Goal: Obtain resource: Obtain resource

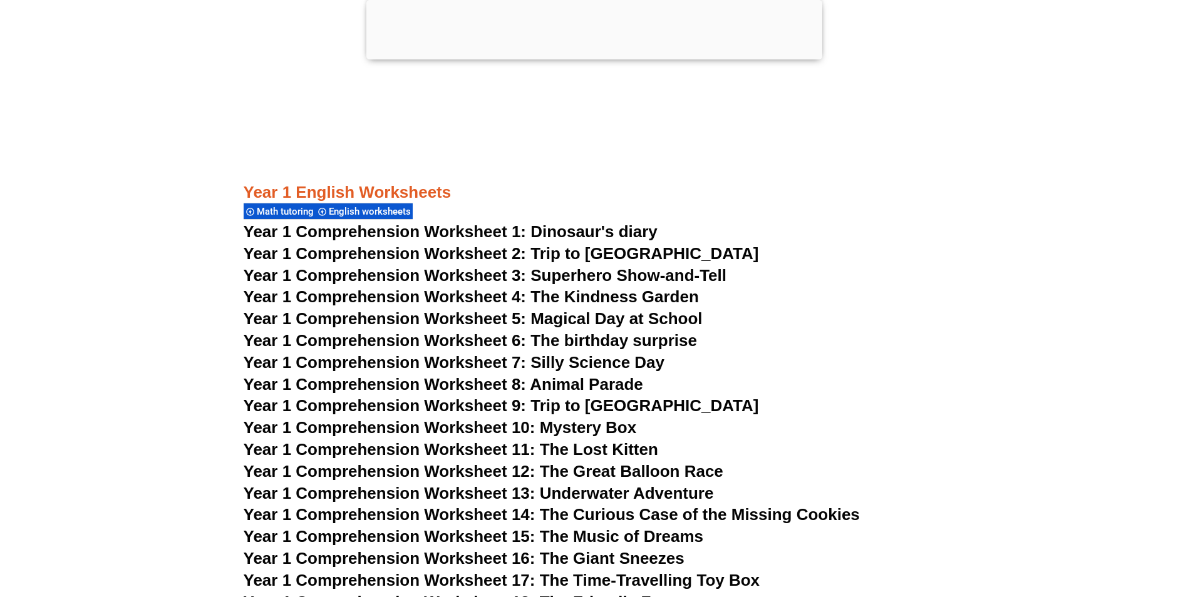
scroll to position [1565, 0]
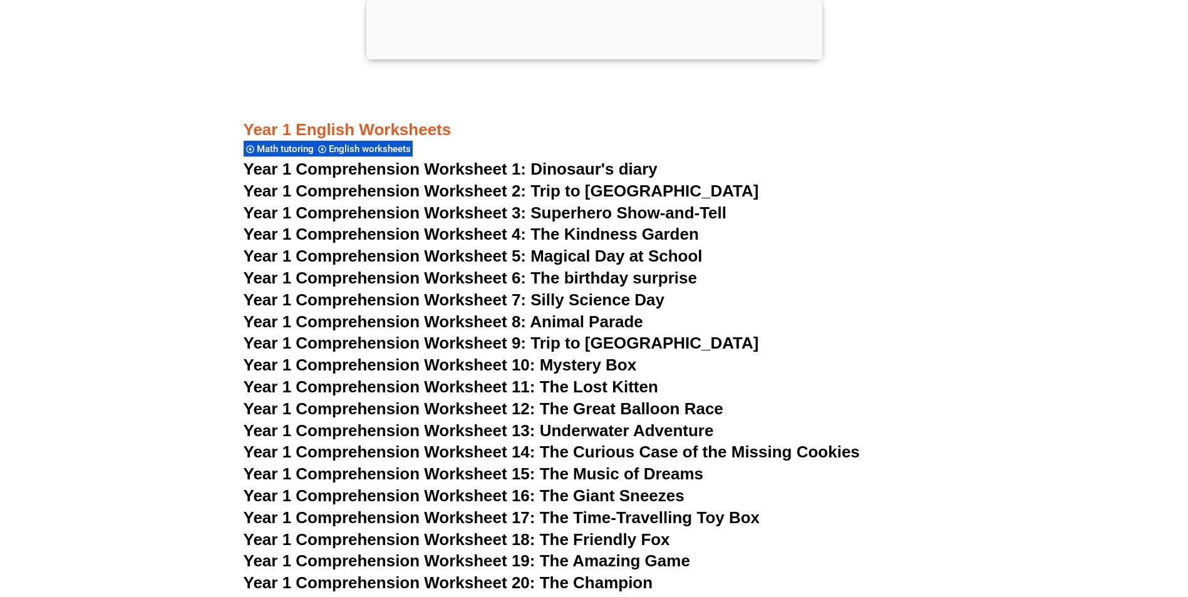
click at [595, 472] on span "Year 1 Comprehension Worksheet 15: The Music of Dreams" at bounding box center [474, 474] width 460 height 19
click at [523, 277] on span "Year 1 Comprehension Worksheet 6: The birthday surprise" at bounding box center [470, 278] width 453 height 19
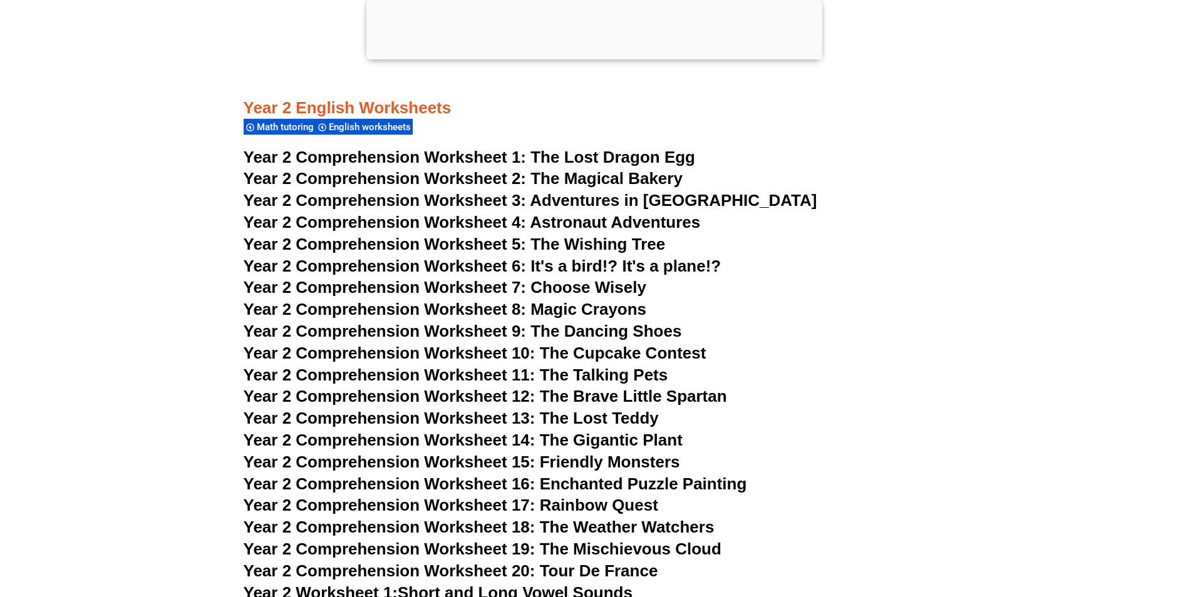
scroll to position [3005, 0]
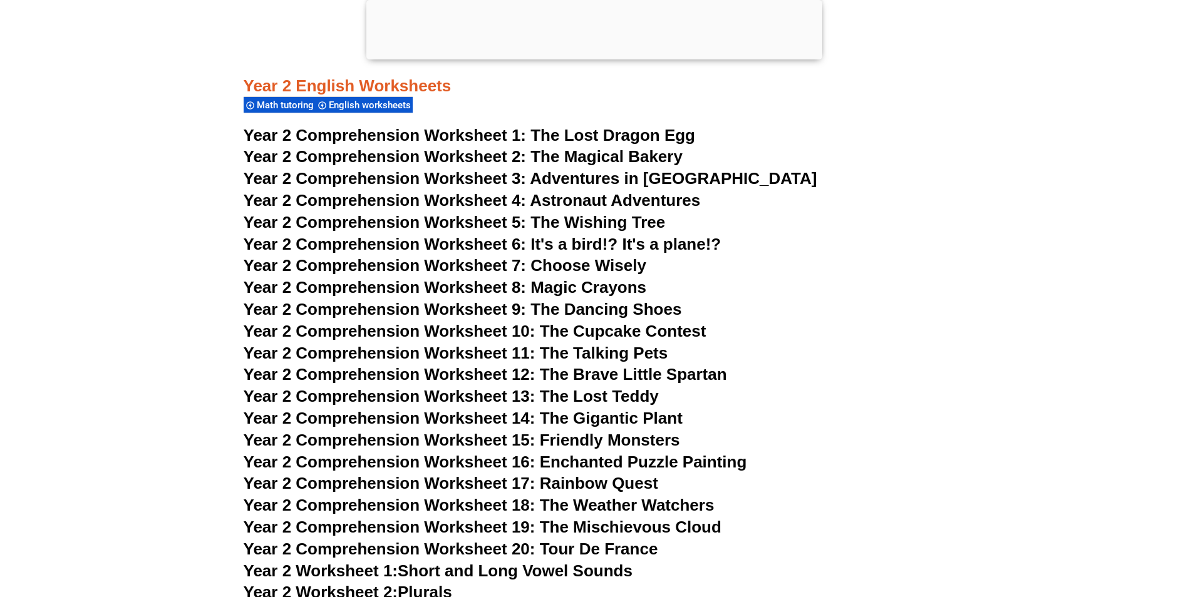
click at [571, 131] on span "The Lost Dragon Egg" at bounding box center [612, 135] width 165 height 19
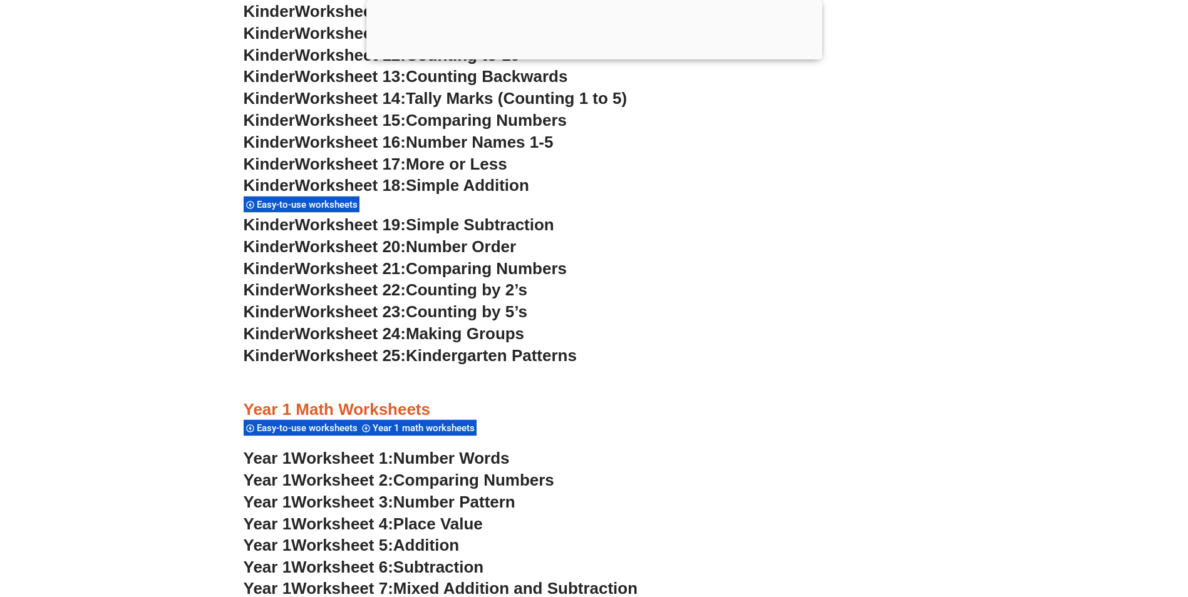
scroll to position [939, 0]
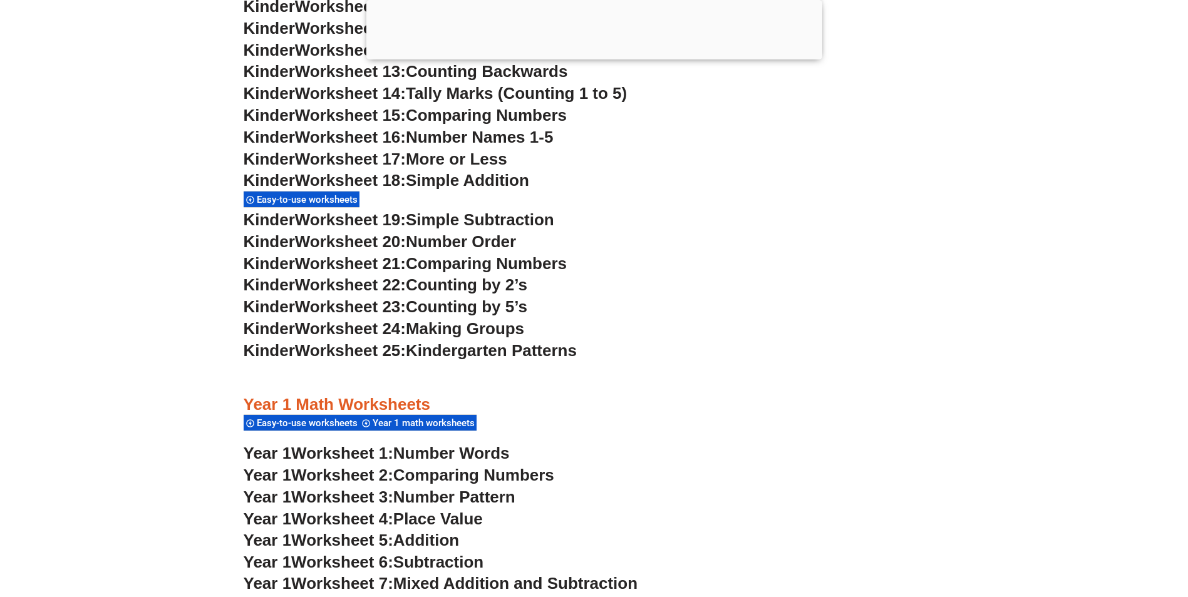
click at [434, 223] on span "Simple Subtraction" at bounding box center [480, 219] width 148 height 19
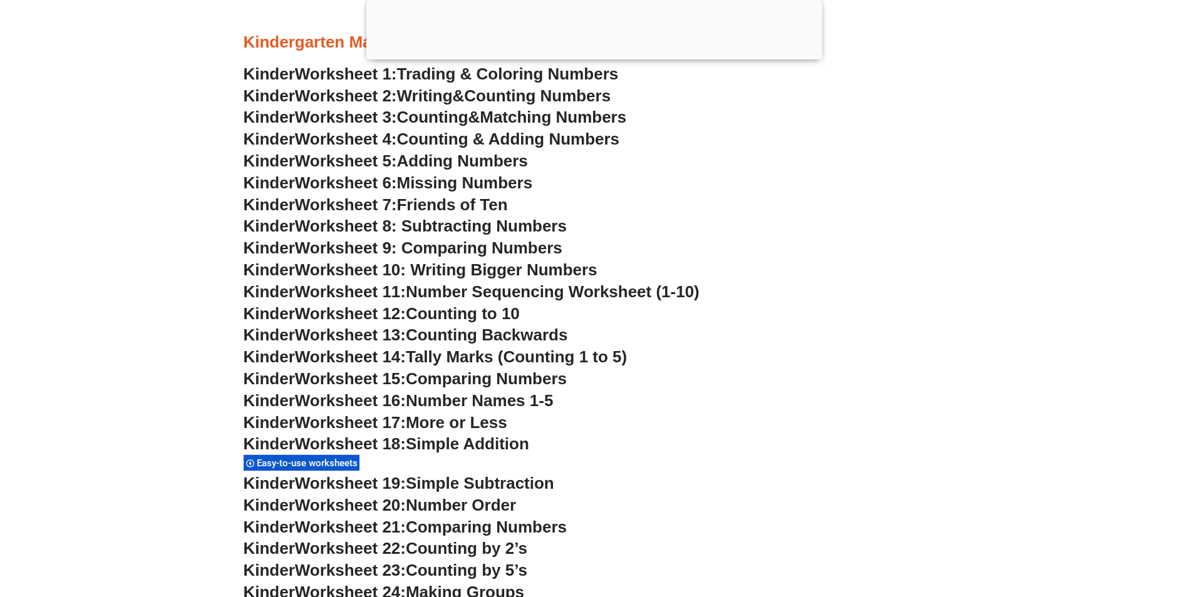
scroll to position [626, 0]
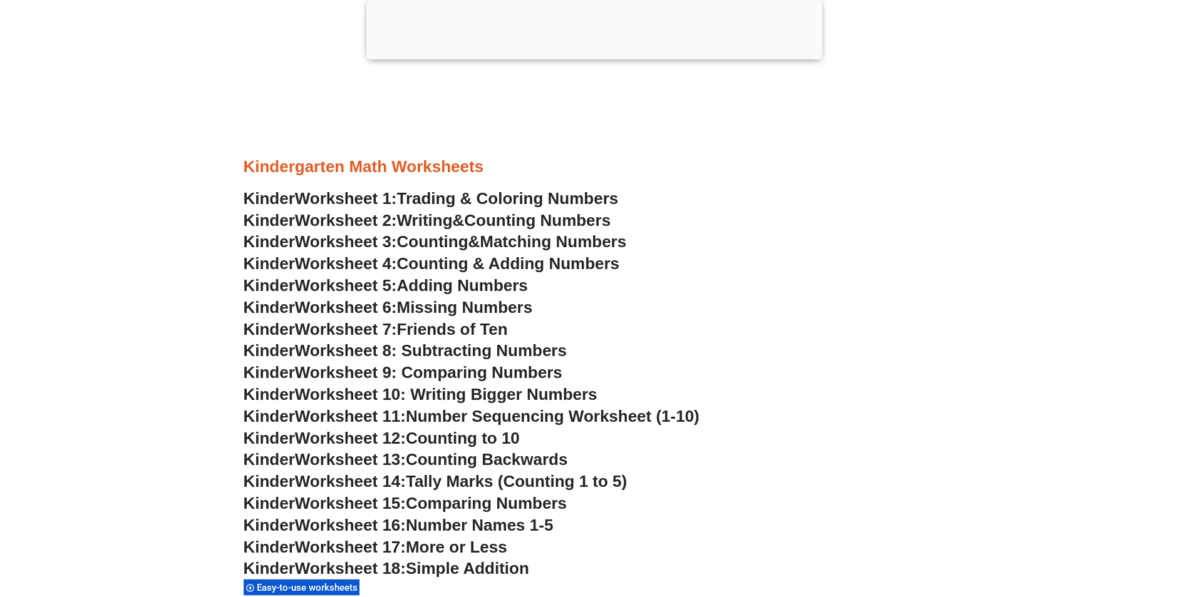
click at [459, 334] on span "Friends of Ten" at bounding box center [452, 329] width 111 height 19
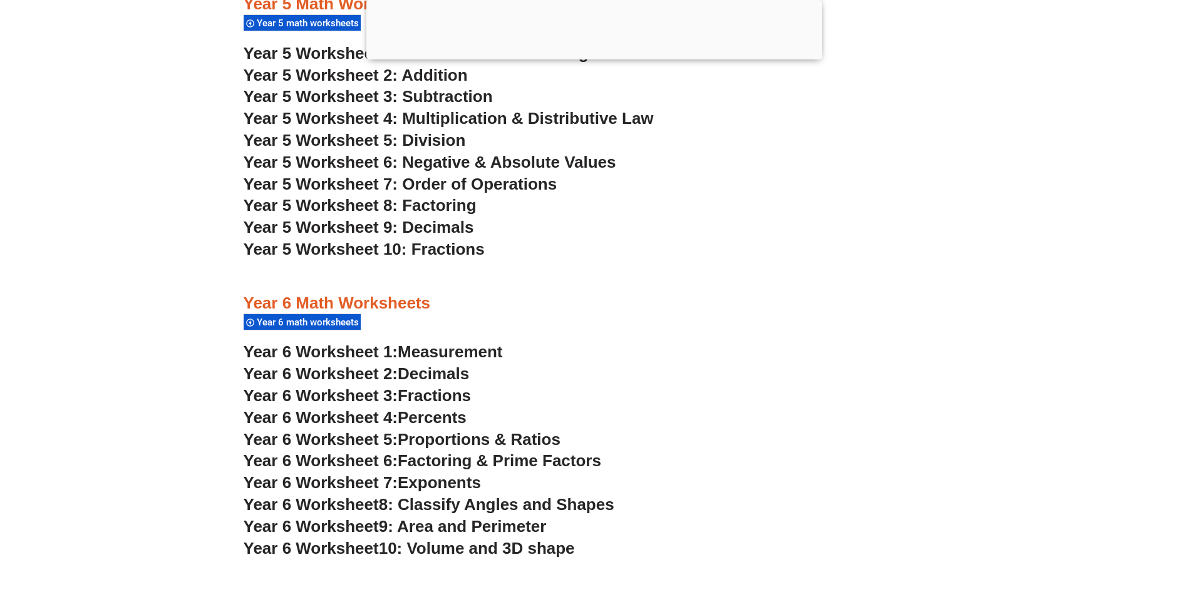
scroll to position [2755, 0]
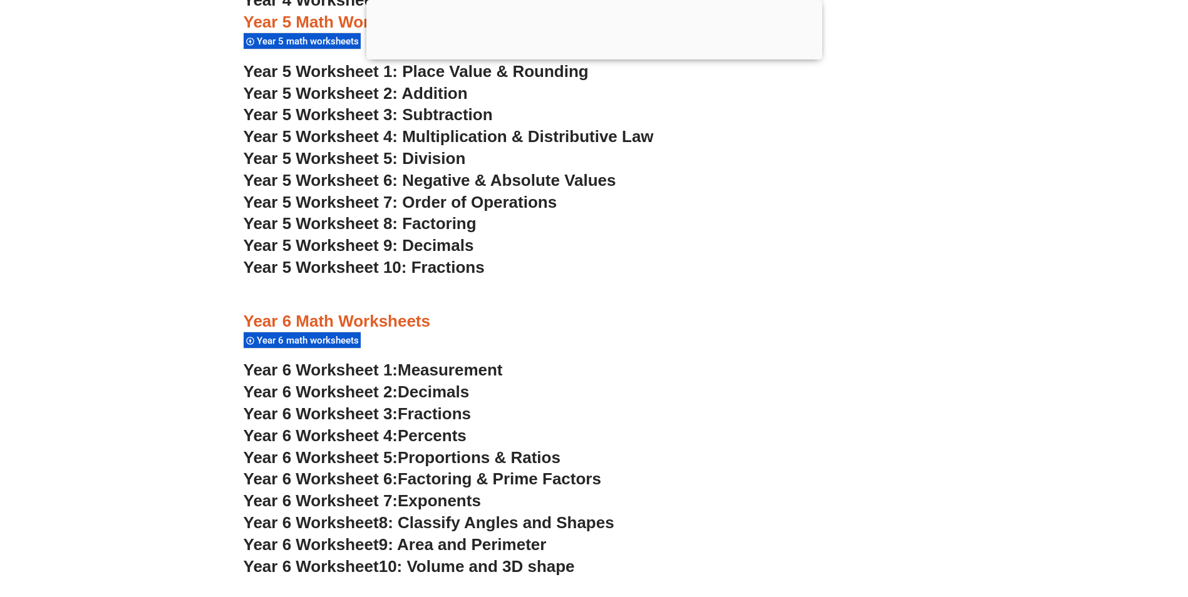
click at [410, 389] on span "Decimals" at bounding box center [433, 392] width 71 height 19
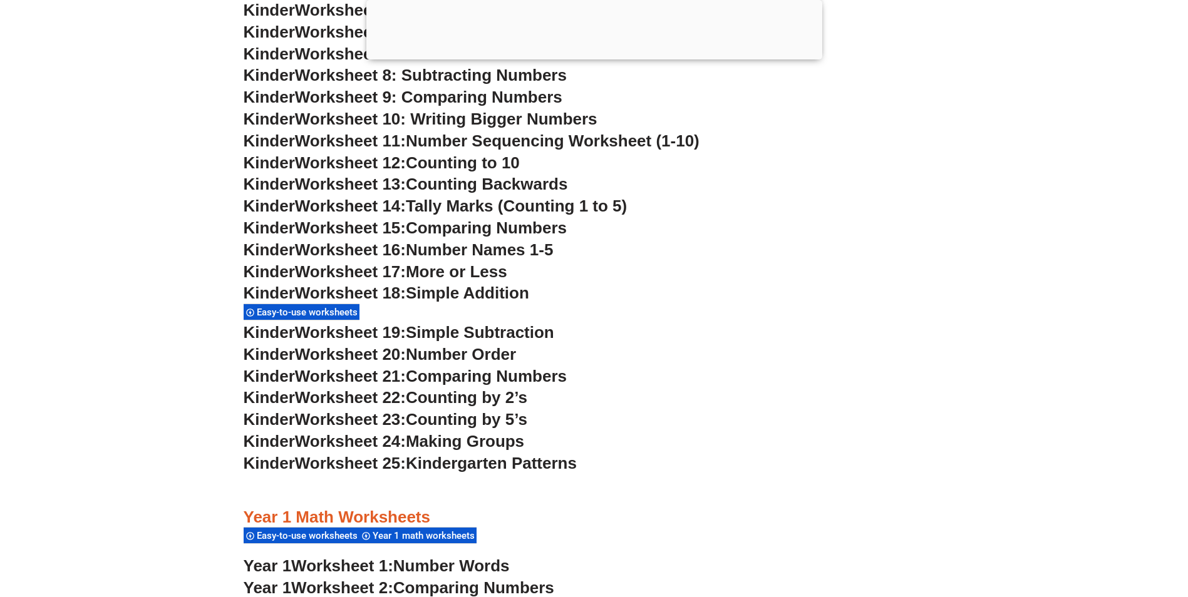
scroll to position [868, 0]
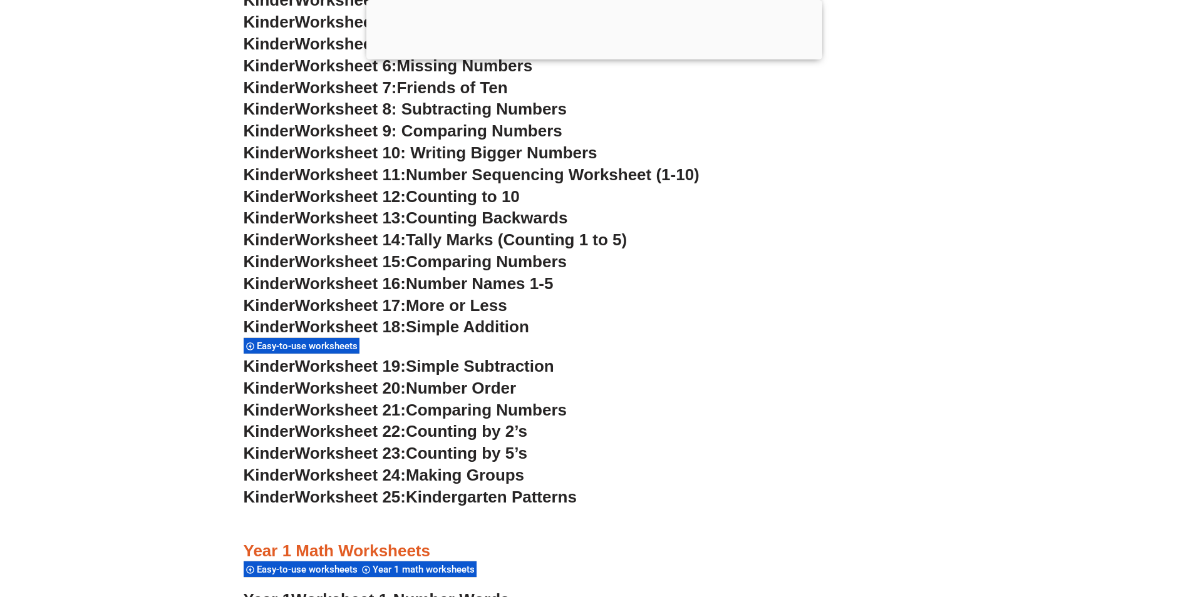
click at [339, 148] on span "Worksheet 10: Writing Bigger Numbers" at bounding box center [446, 152] width 302 height 19
